Goal: Find specific page/section: Find specific page/section

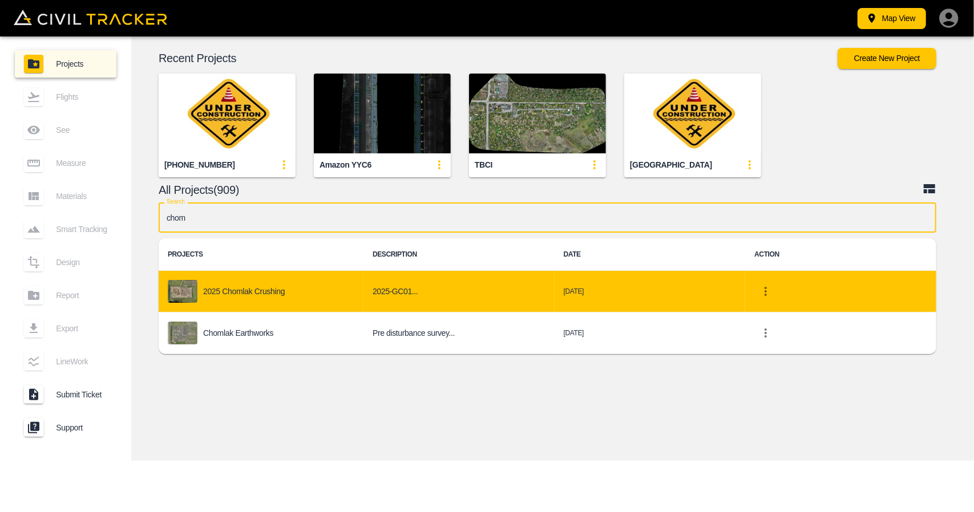
type input "chom"
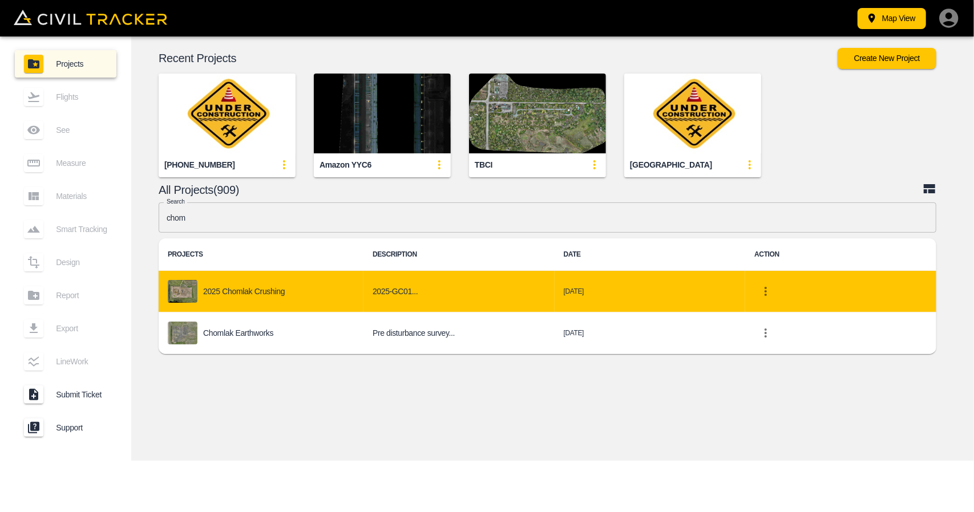
click at [288, 282] on div "2025 Chomlak Crushing" at bounding box center [261, 291] width 187 height 23
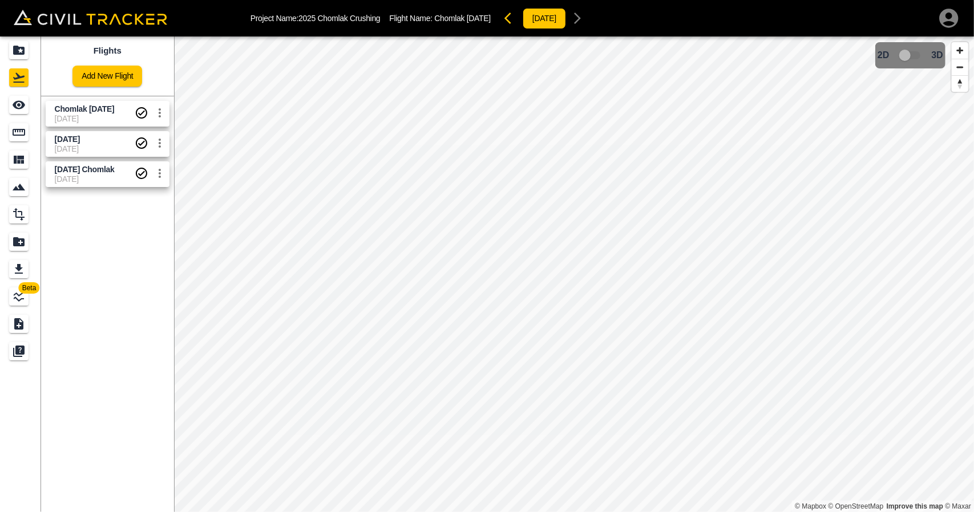
click at [99, 115] on span "[DATE]" at bounding box center [95, 118] width 80 height 9
click at [18, 136] on icon "Measure" at bounding box center [19, 132] width 14 height 14
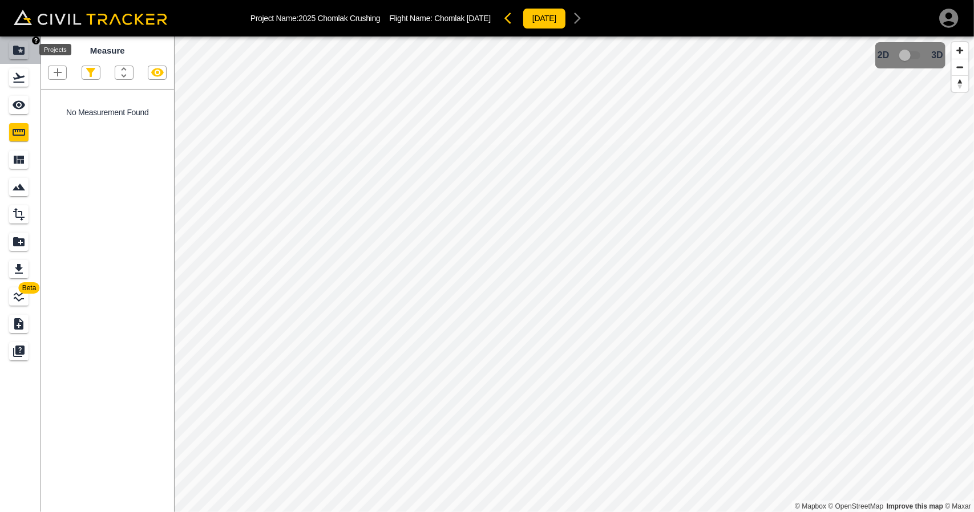
click at [19, 43] on icon "Projects" at bounding box center [19, 50] width 14 height 14
